Goal: Information Seeking & Learning: Learn about a topic

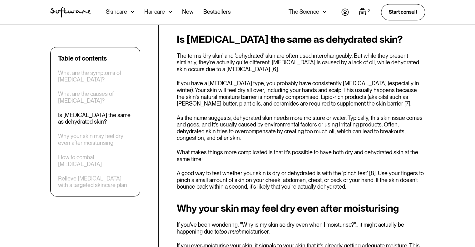
scroll to position [846, 0]
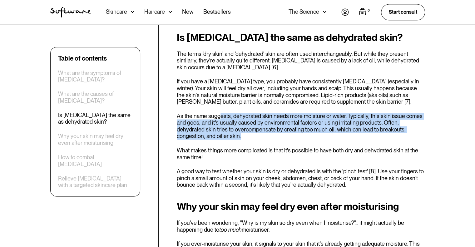
drag, startPoint x: 221, startPoint y: 109, endPoint x: 229, endPoint y: 130, distance: 23.1
click at [229, 130] on p "As the name suggests, dehydrated skin needs more moisture or water. Typically, …" at bounding box center [301, 126] width 248 height 27
drag, startPoint x: 229, startPoint y: 130, endPoint x: 195, endPoint y: 111, distance: 39.3
click at [195, 113] on p "As the name suggests, dehydrated skin needs more moisture or water. Typically, …" at bounding box center [301, 126] width 248 height 27
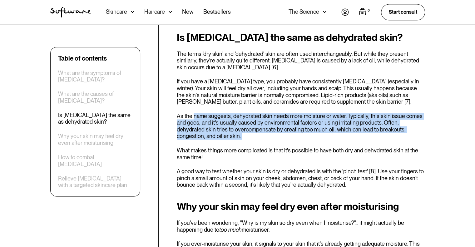
click at [195, 113] on p "As the name suggests, dehydrated skin needs more moisture or water. Typically, …" at bounding box center [301, 126] width 248 height 27
drag, startPoint x: 195, startPoint y: 111, endPoint x: 215, endPoint y: 134, distance: 30.4
click at [215, 134] on div "Is dry skin the same as dehydrated skin? The terms 'dry skin' and 'dehydrated' …" at bounding box center [301, 110] width 248 height 157
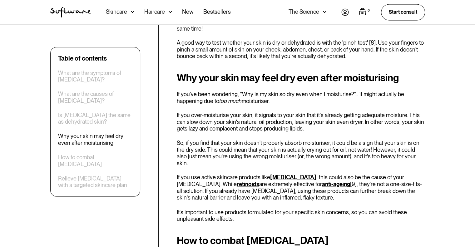
scroll to position [975, 0]
click at [215, 139] on p "So, if you find that your skin doesn't properly absorb moisturiser, it could be…" at bounding box center [301, 152] width 248 height 27
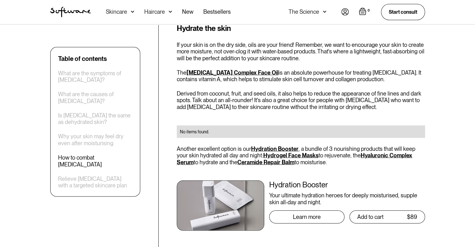
scroll to position [1396, 0]
